Goal: Information Seeking & Learning: Find contact information

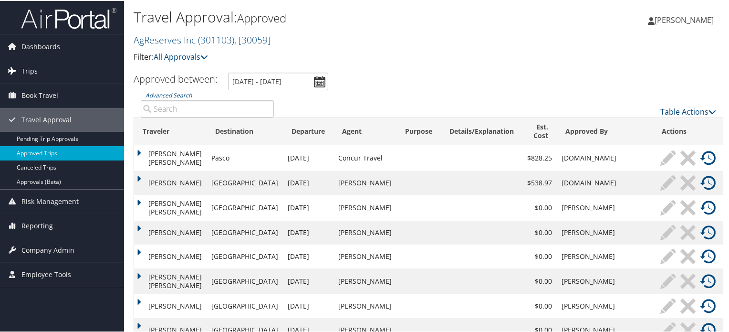
click at [33, 69] on span "Trips" at bounding box center [29, 70] width 16 height 24
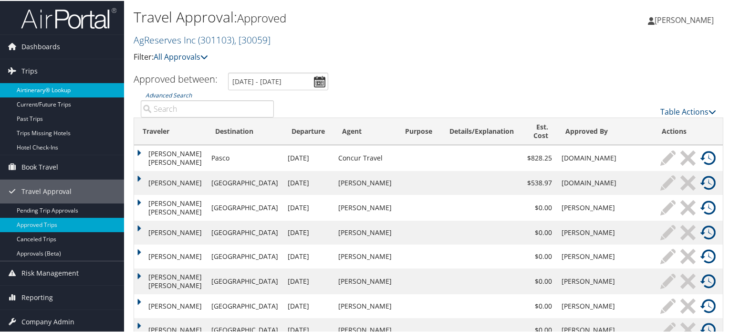
click at [41, 84] on link "Airtinerary® Lookup" at bounding box center [62, 89] width 124 height 14
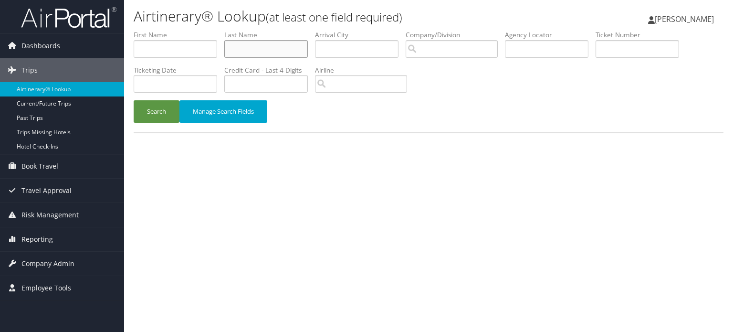
click at [249, 52] on input "text" at bounding box center [265, 49] width 83 height 18
type input "Casa"
click at [177, 49] on input "text" at bounding box center [175, 49] width 83 height 18
type input "[PERSON_NAME]"
click at [160, 112] on button "Search" at bounding box center [157, 111] width 46 height 22
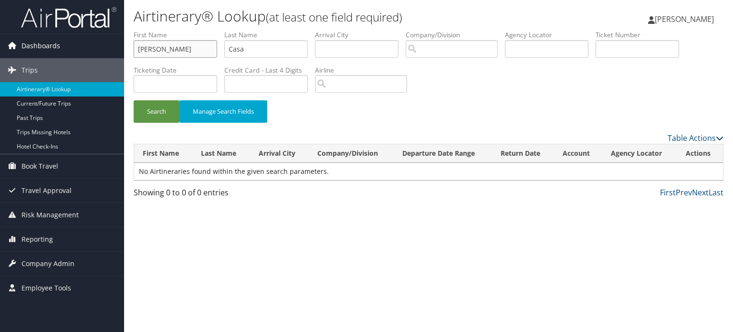
drag, startPoint x: 179, startPoint y: 47, endPoint x: 86, endPoint y: 45, distance: 93.5
click at [86, 45] on div "Dashboards AirPortal 360™ (Manager) AirPortal 360™ (Agent) My Travel Dashboard …" at bounding box center [366, 166] width 733 height 332
click at [158, 110] on button "Search" at bounding box center [157, 111] width 46 height 22
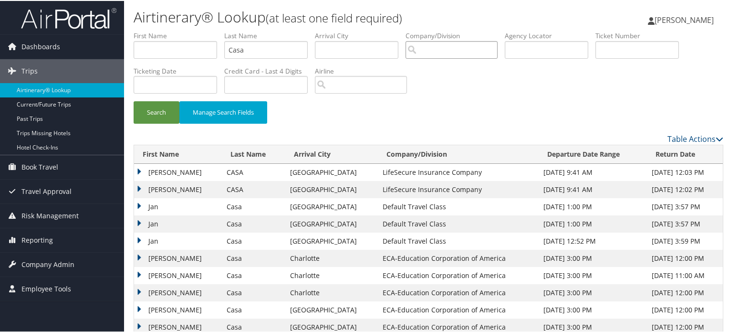
click at [449, 51] on input "search" at bounding box center [451, 49] width 92 height 18
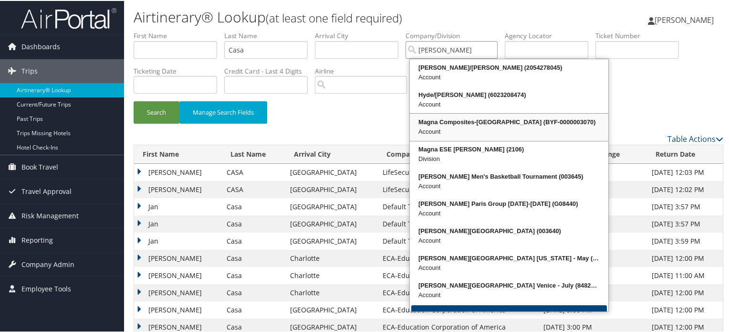
scroll to position [23, 0]
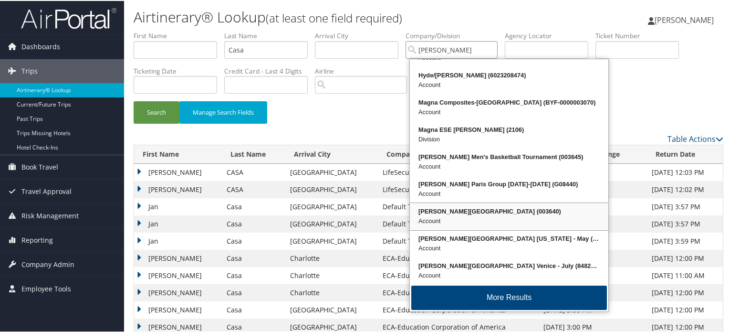
click at [496, 215] on div "Account" at bounding box center [509, 220] width 196 height 10
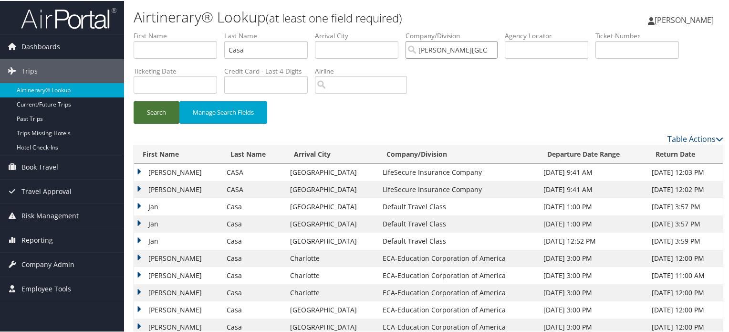
type input "[PERSON_NAME][GEOGRAPHIC_DATA]"
click at [155, 117] on button "Search" at bounding box center [157, 111] width 46 height 22
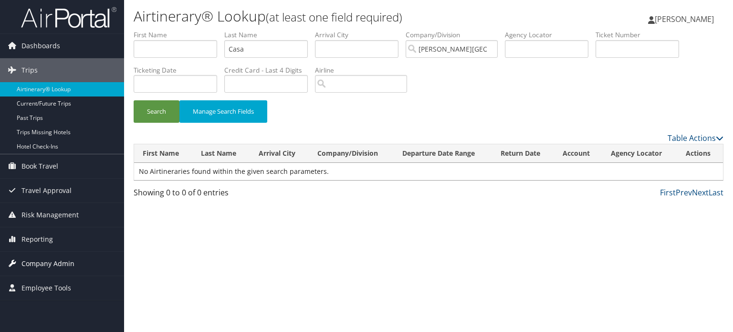
click at [47, 264] on span "Company Admin" at bounding box center [47, 263] width 53 height 24
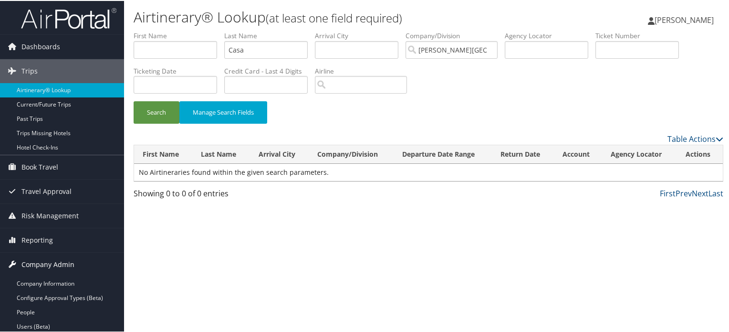
scroll to position [191, 0]
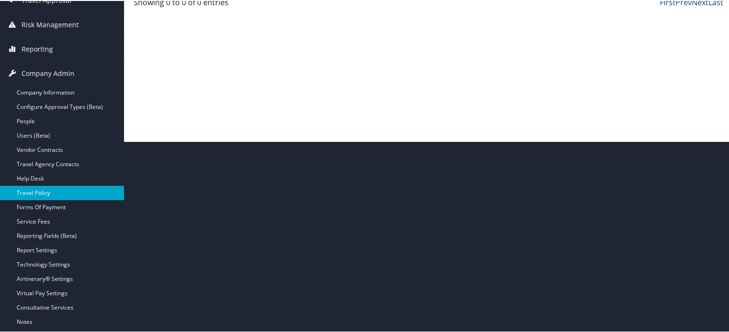
click at [69, 191] on link "Travel Policy" at bounding box center [62, 192] width 124 height 14
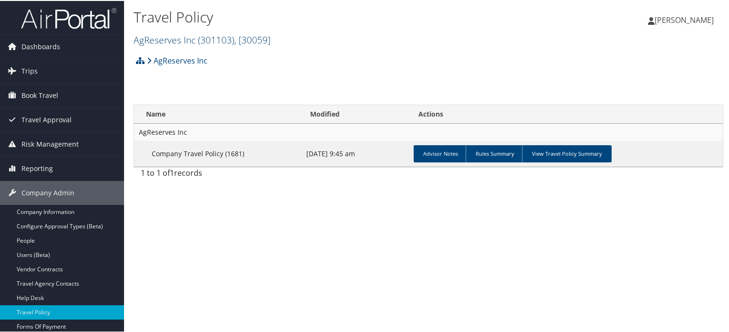
click at [238, 36] on span ", [ 30059 ]" at bounding box center [252, 38] width 36 height 13
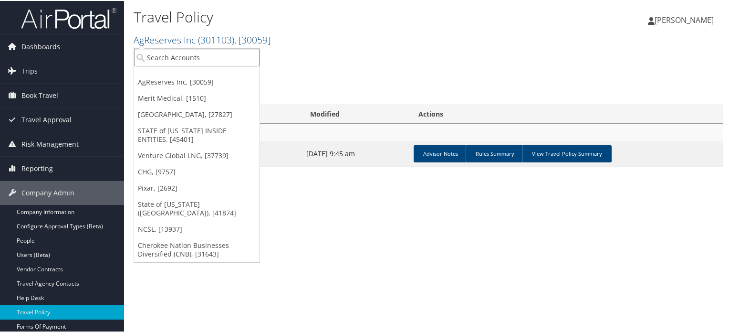
click at [235, 58] on input "search" at bounding box center [196, 57] width 125 height 18
type input "Troy"
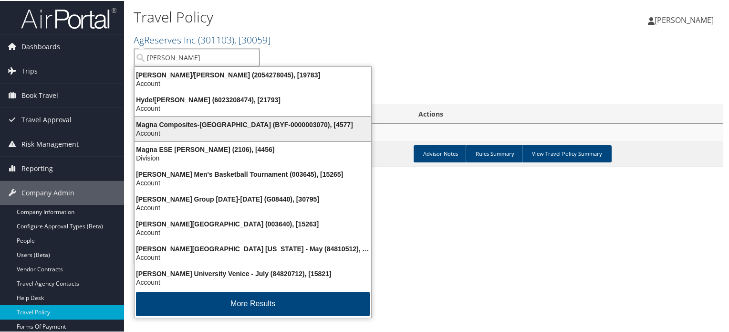
scroll to position [1, 0]
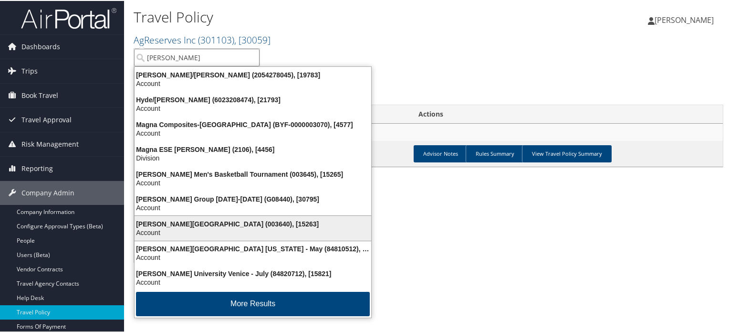
click at [221, 221] on div "Troy University (003640), [15263]" at bounding box center [253, 222] width 248 height 9
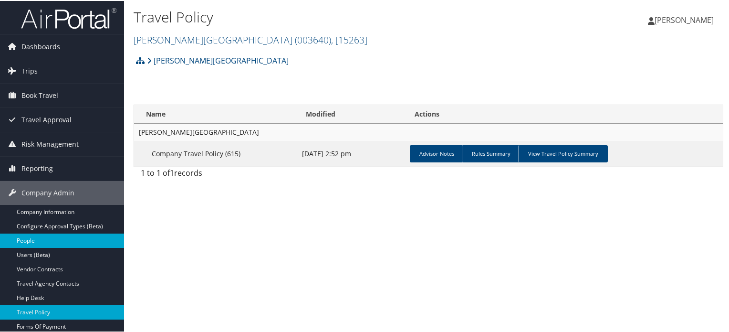
click at [36, 238] on link "People" at bounding box center [62, 239] width 124 height 14
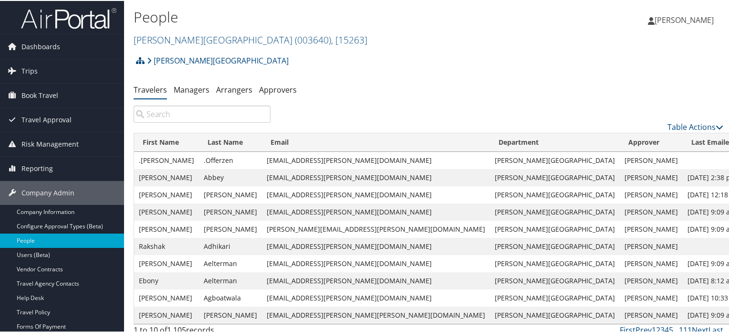
click at [229, 118] on input "search" at bounding box center [202, 112] width 137 height 17
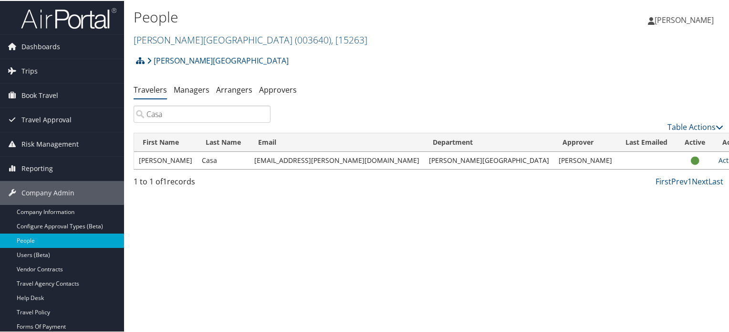
type input "Casa"
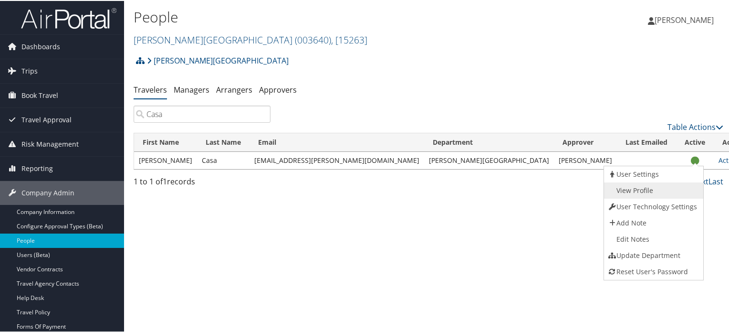
click at [639, 190] on link "View Profile" at bounding box center [652, 189] width 97 height 16
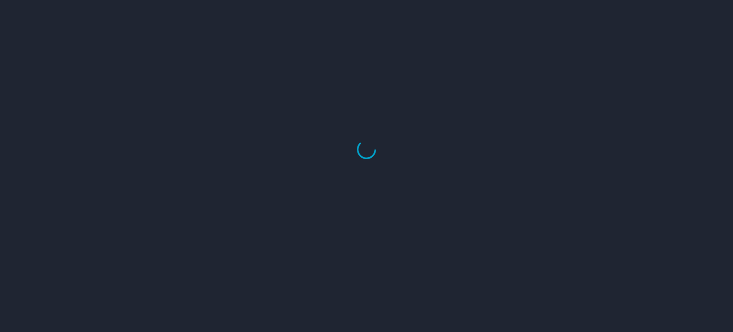
select select "US"
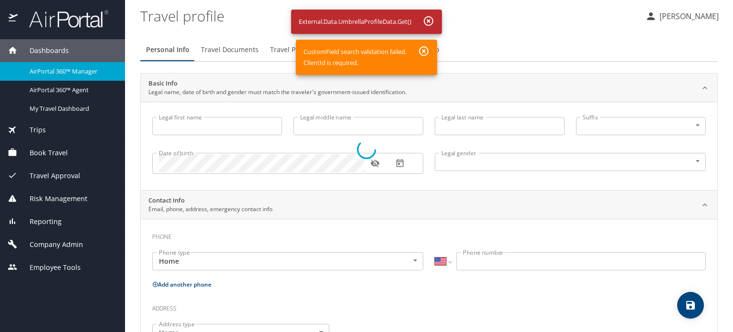
click at [423, 50] on div at bounding box center [366, 149] width 733 height 365
click at [426, 17] on div at bounding box center [366, 149] width 733 height 365
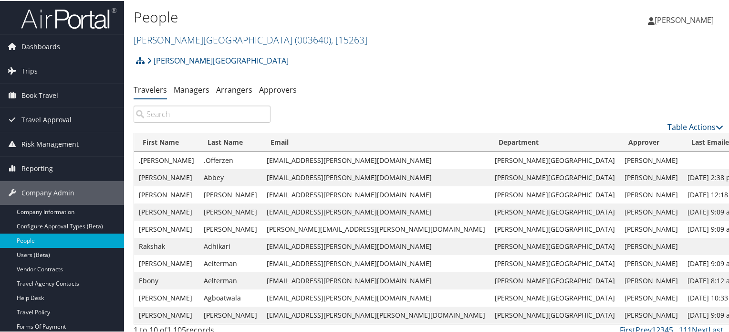
click at [195, 112] on input "search" at bounding box center [202, 112] width 137 height 17
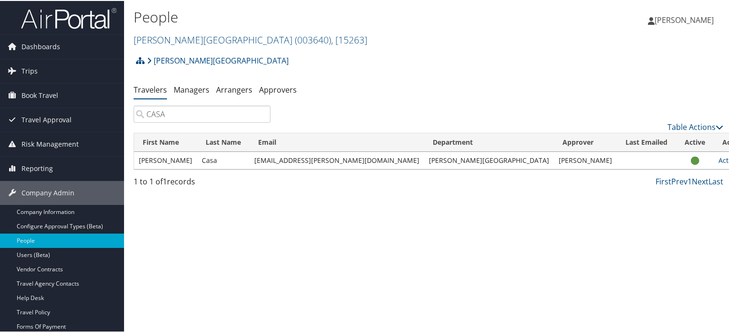
type input "CASA"
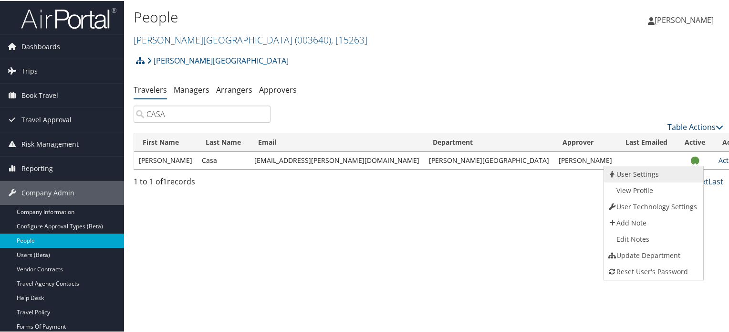
click at [640, 174] on link "User Settings" at bounding box center [652, 173] width 97 height 16
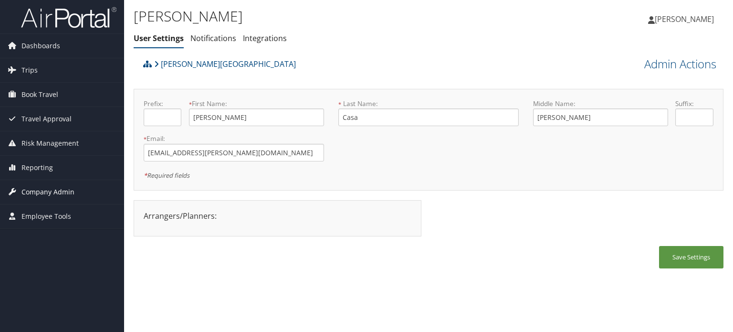
click at [46, 185] on span "Company Admin" at bounding box center [47, 192] width 53 height 24
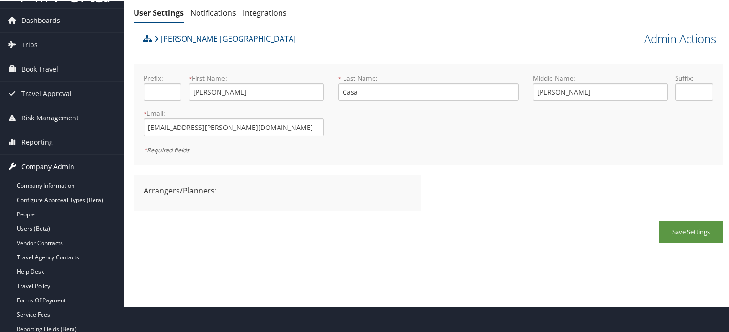
scroll to position [48, 0]
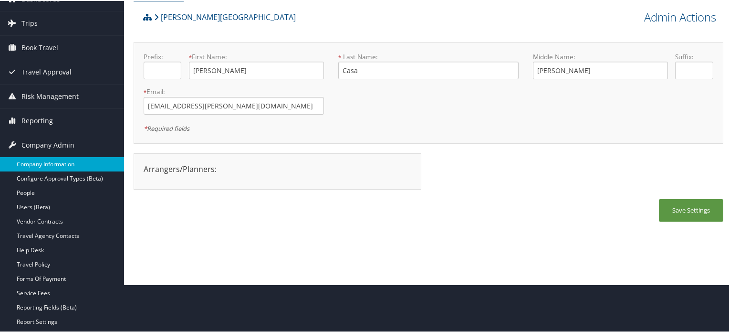
click at [55, 160] on link "Company Information" at bounding box center [62, 163] width 124 height 14
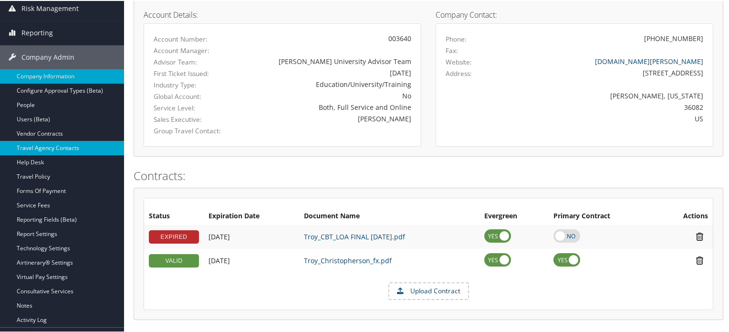
scroll to position [78, 0]
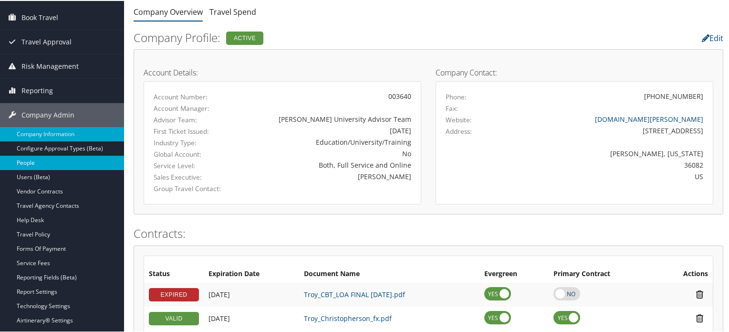
click at [59, 161] on link "People" at bounding box center [62, 162] width 124 height 14
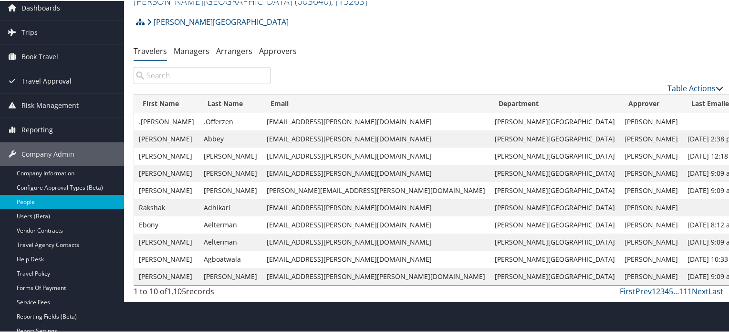
scroll to position [10, 0]
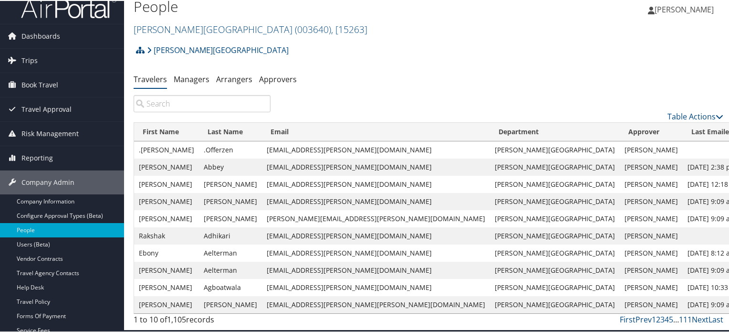
click at [214, 167] on td "Abbey" at bounding box center [230, 165] width 63 height 17
copy td "Abbey"
click at [147, 166] on td "Robert" at bounding box center [166, 165] width 65 height 17
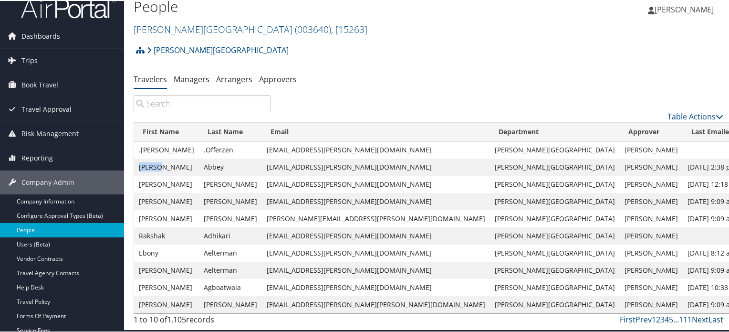
copy td "Robert"
click at [230, 105] on input "search" at bounding box center [202, 102] width 137 height 17
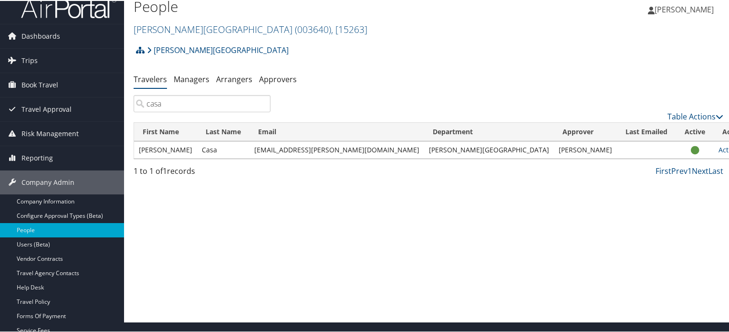
type input "casa"
click at [554, 147] on td "Geveda Lowery" at bounding box center [585, 148] width 63 height 17
copy td "Lowery"
click at [542, 211] on div "People Troy University ( 003640 ) , [ 15263 ] AgReserves Inc Merit Medical Colg…" at bounding box center [428, 156] width 609 height 332
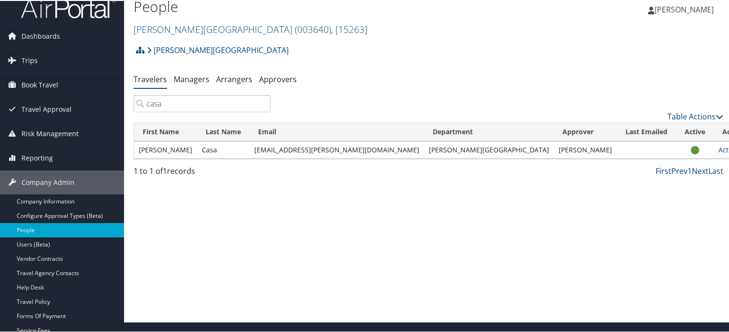
click at [498, 66] on div "Troy University Account Structure Troy University (003640) ACTIVE Create Child …" at bounding box center [429, 110] width 590 height 141
click at [55, 200] on link "Company Information" at bounding box center [62, 200] width 124 height 14
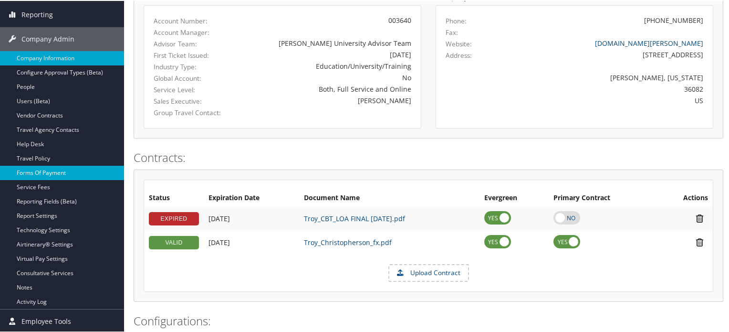
scroll to position [154, 0]
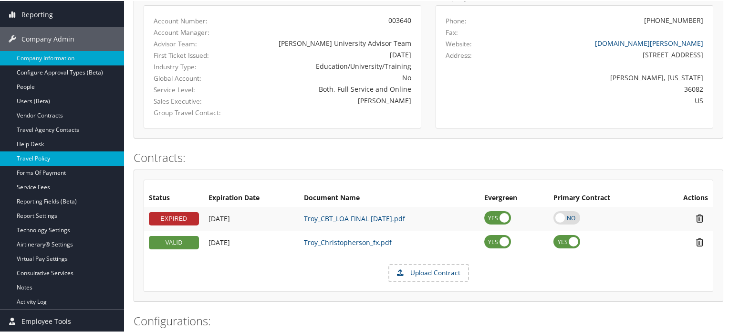
click at [42, 158] on link "Travel Policy" at bounding box center [62, 157] width 124 height 14
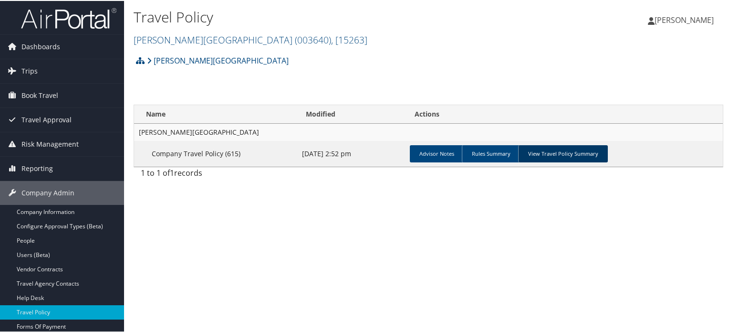
click at [548, 154] on link "View Travel Policy Summary" at bounding box center [563, 152] width 90 height 17
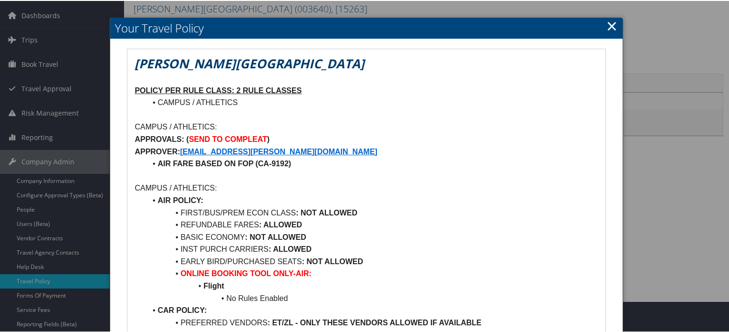
scroll to position [48, 0]
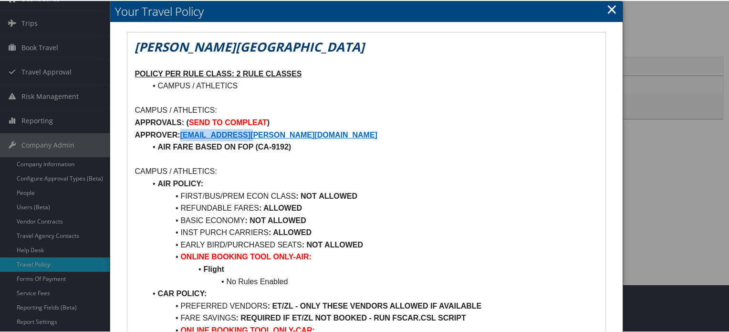
drag, startPoint x: 273, startPoint y: 137, endPoint x: 182, endPoint y: 135, distance: 90.7
click at [182, 135] on p "APPROVER: GLOWERY@TROY.EDU" at bounding box center [366, 134] width 463 height 12
copy strong "GLOWERY@TROY.EDU"
click at [613, 10] on link "×" at bounding box center [611, 8] width 11 height 19
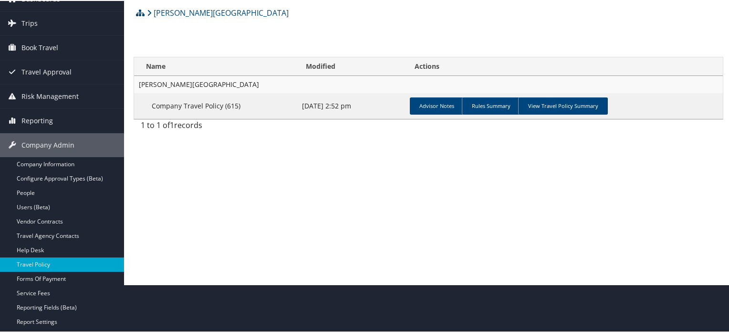
scroll to position [95, 0]
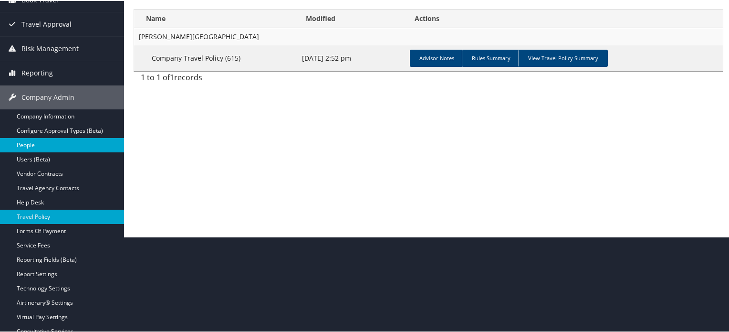
click at [30, 143] on link "People" at bounding box center [62, 144] width 124 height 14
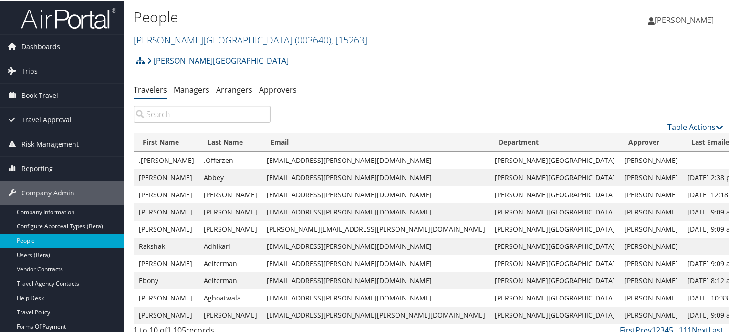
click at [185, 111] on input "search" at bounding box center [202, 112] width 137 height 17
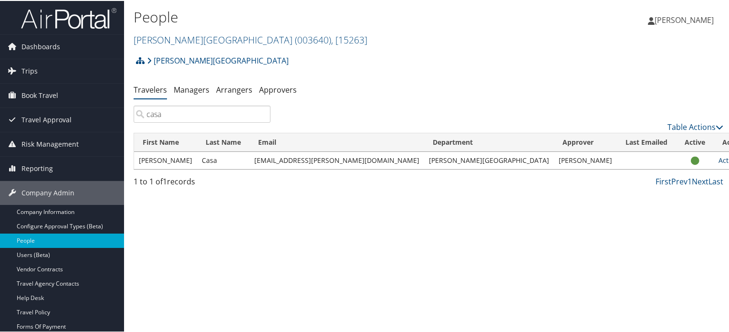
type input "casa"
click at [718, 160] on link "Actions" at bounding box center [733, 159] width 30 height 9
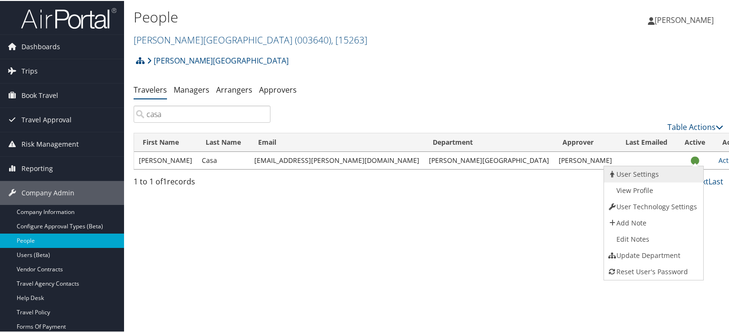
click at [650, 176] on link "User Settings" at bounding box center [652, 173] width 97 height 16
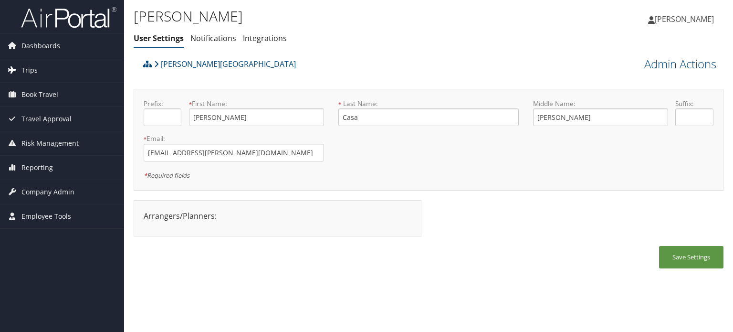
click at [38, 73] on link "Trips" at bounding box center [62, 70] width 124 height 24
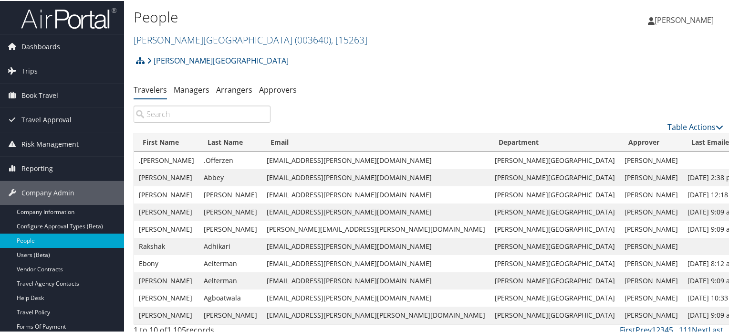
drag, startPoint x: 0, startPoint y: 0, endPoint x: 220, endPoint y: 112, distance: 247.3
click at [220, 112] on input "search" at bounding box center [202, 112] width 137 height 17
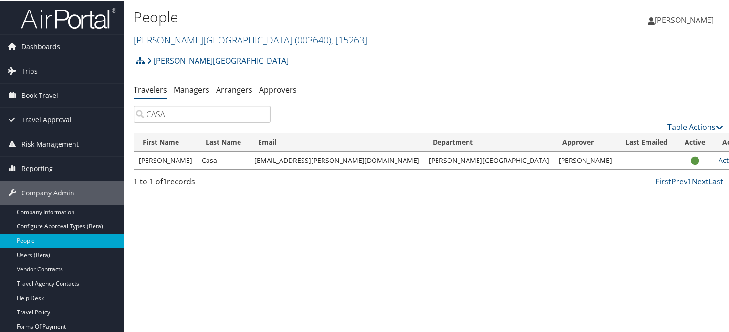
type input "CASA"
click at [718, 158] on link "Actions" at bounding box center [733, 159] width 30 height 9
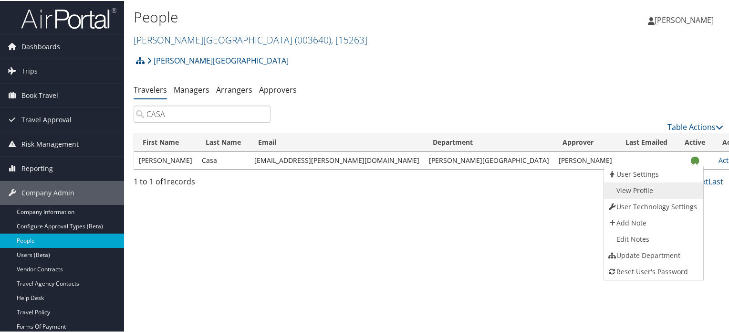
click at [643, 191] on link "View Profile" at bounding box center [652, 189] width 97 height 16
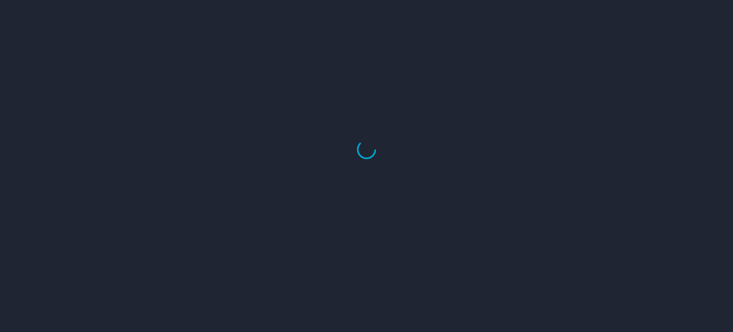
select select "US"
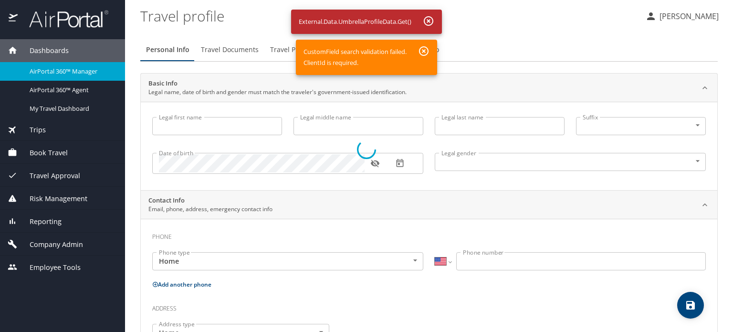
click at [423, 51] on div at bounding box center [366, 149] width 733 height 365
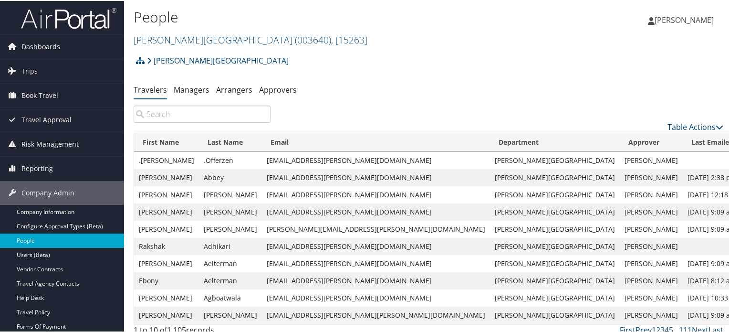
click at [216, 119] on input "search" at bounding box center [202, 112] width 137 height 17
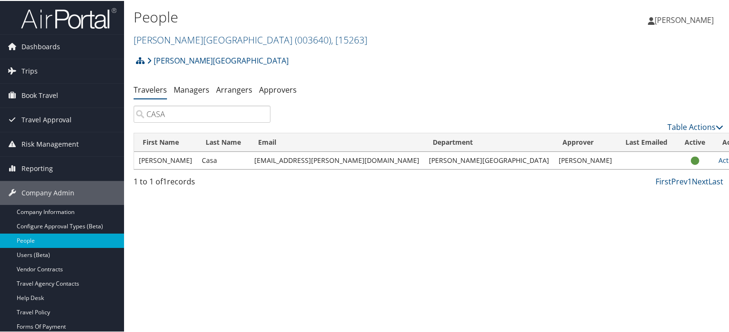
type input "CASA"
copy td "[EMAIL_ADDRESS][PERSON_NAME][DOMAIN_NAME]"
drag, startPoint x: 284, startPoint y: 157, endPoint x: 269, endPoint y: 157, distance: 14.8
click at [269, 157] on td "acasa@troy.edu" at bounding box center [336, 159] width 175 height 17
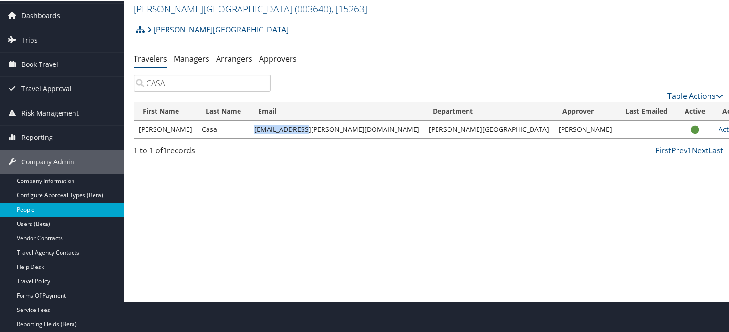
scroll to position [48, 0]
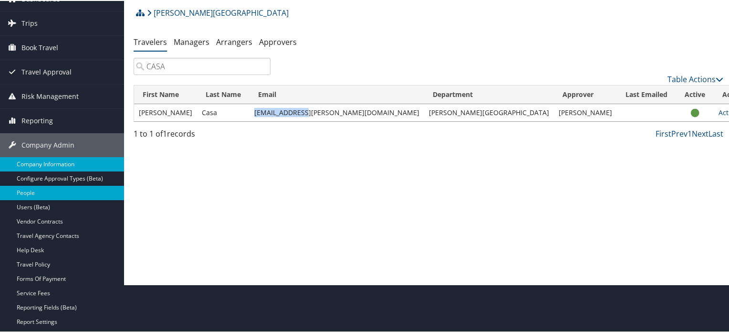
click at [47, 162] on link "Company Information" at bounding box center [62, 163] width 124 height 14
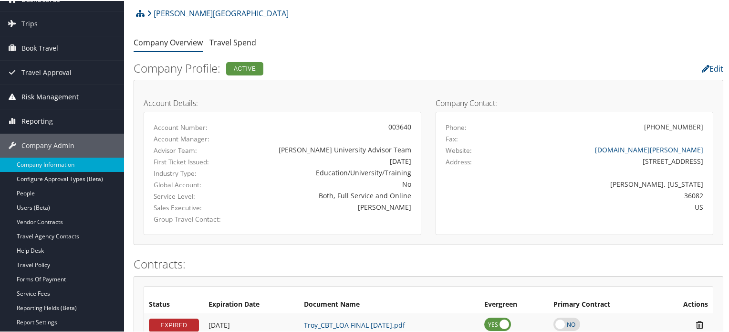
scroll to position [143, 0]
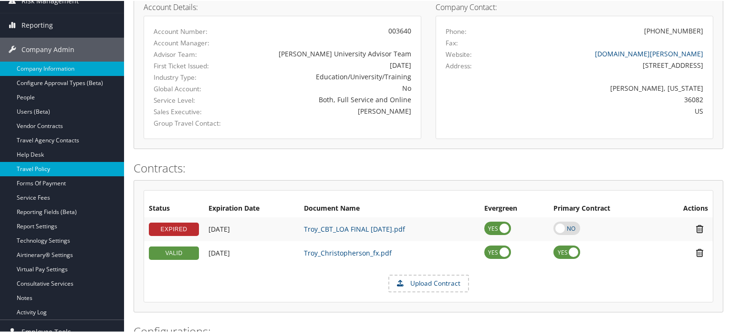
click at [44, 169] on link "Travel Policy" at bounding box center [62, 168] width 124 height 14
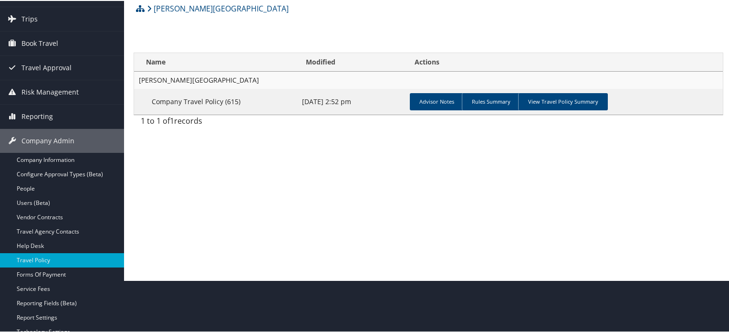
scroll to position [48, 0]
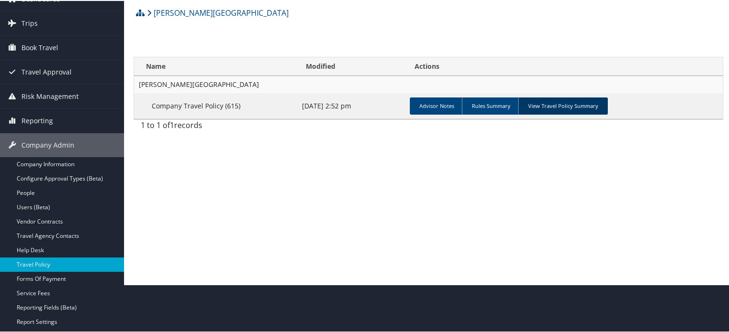
click at [538, 105] on link "View Travel Policy Summary" at bounding box center [563, 104] width 90 height 17
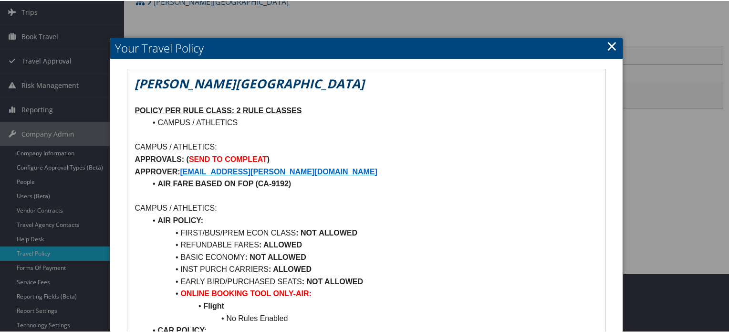
scroll to position [0, 0]
